Goal: Information Seeking & Learning: Check status

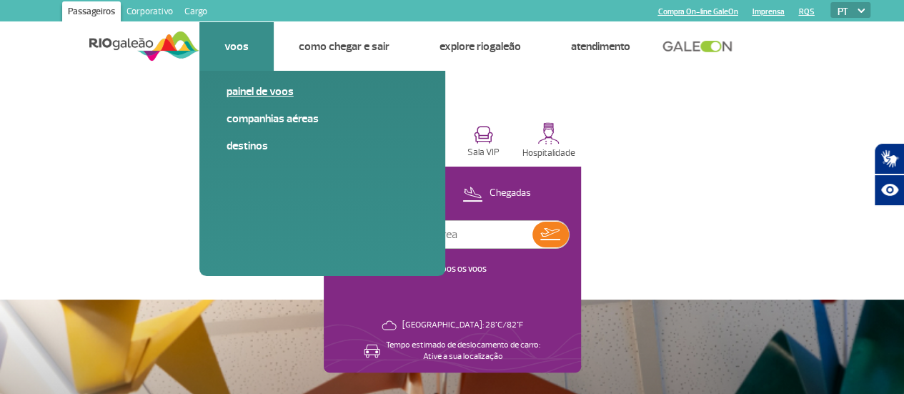
click at [229, 86] on link "Painel de voos" at bounding box center [323, 92] width 192 height 16
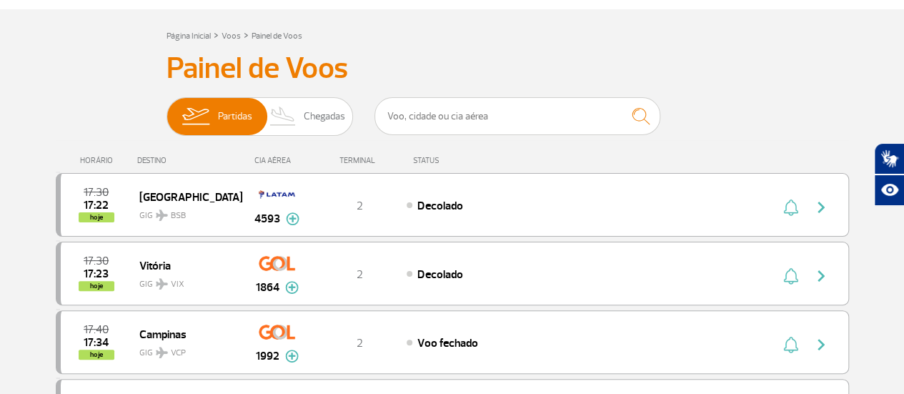
scroll to position [143, 0]
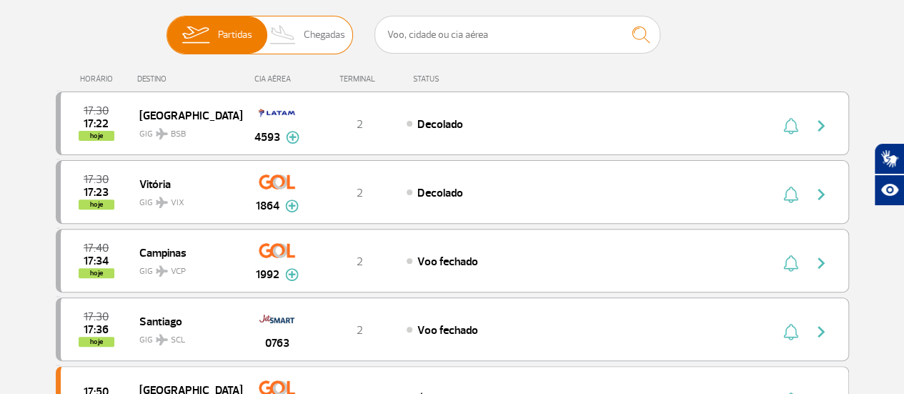
click at [339, 32] on span "Chegadas" at bounding box center [324, 34] width 41 height 37
click at [167, 28] on input "Partidas Chegadas" at bounding box center [167, 28] width 0 height 0
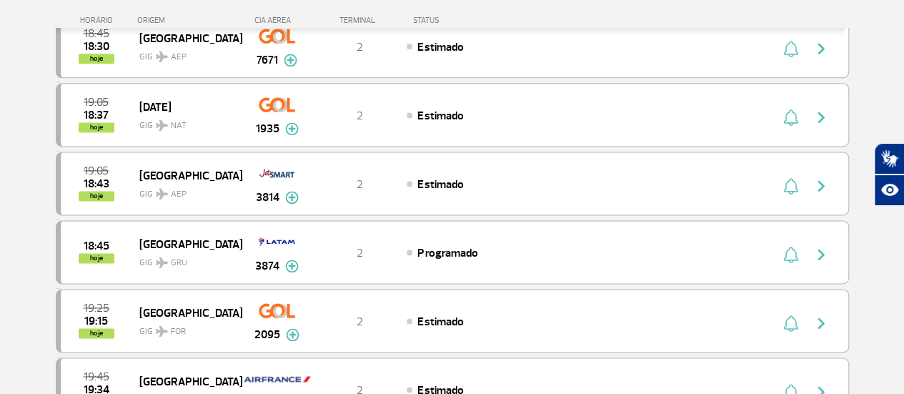
scroll to position [929, 0]
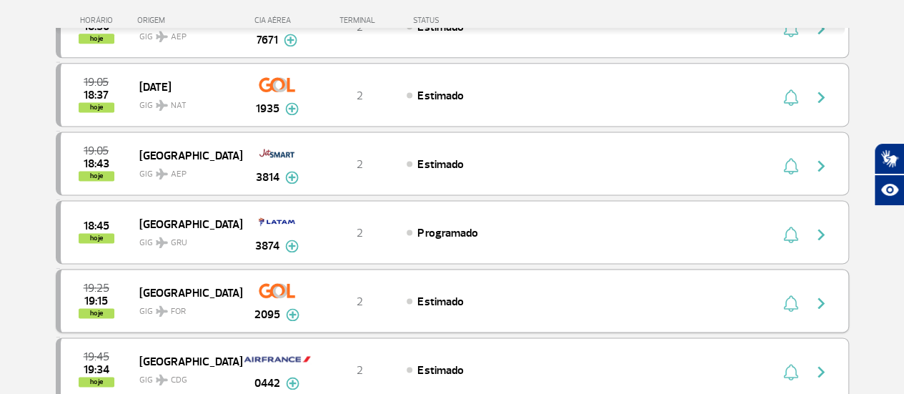
click at [817, 294] on img "button" at bounding box center [821, 302] width 17 height 17
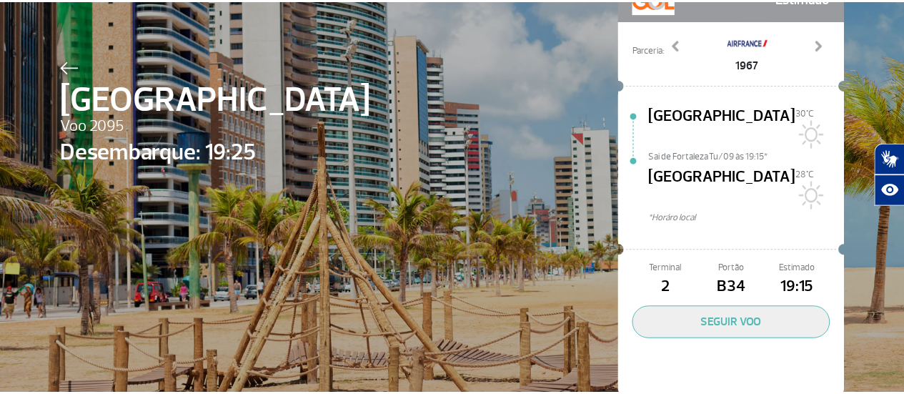
scroll to position [106, 0]
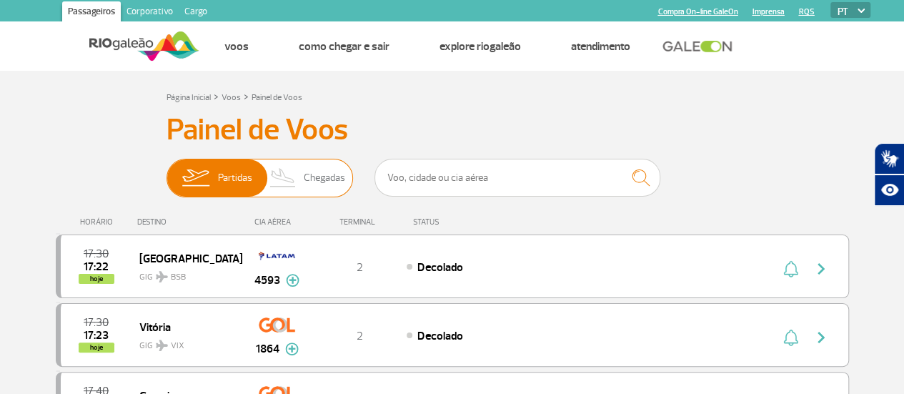
click at [327, 178] on span "Chegadas" at bounding box center [324, 177] width 41 height 37
click at [167, 171] on input "Partidas Chegadas" at bounding box center [167, 171] width 0 height 0
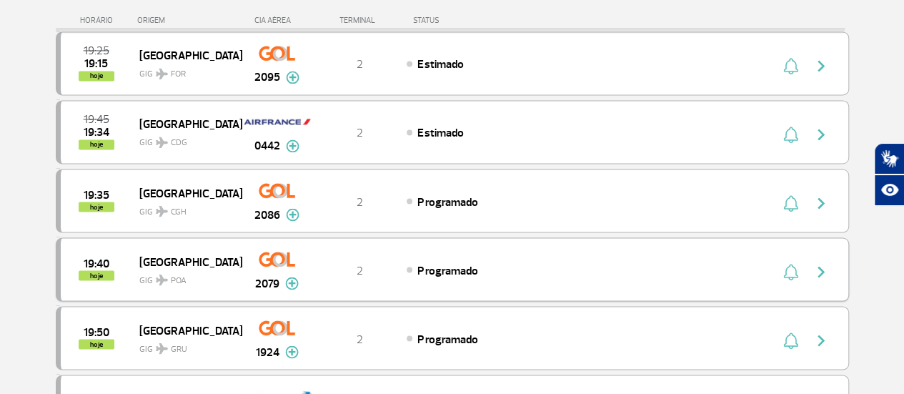
scroll to position [1144, 0]
